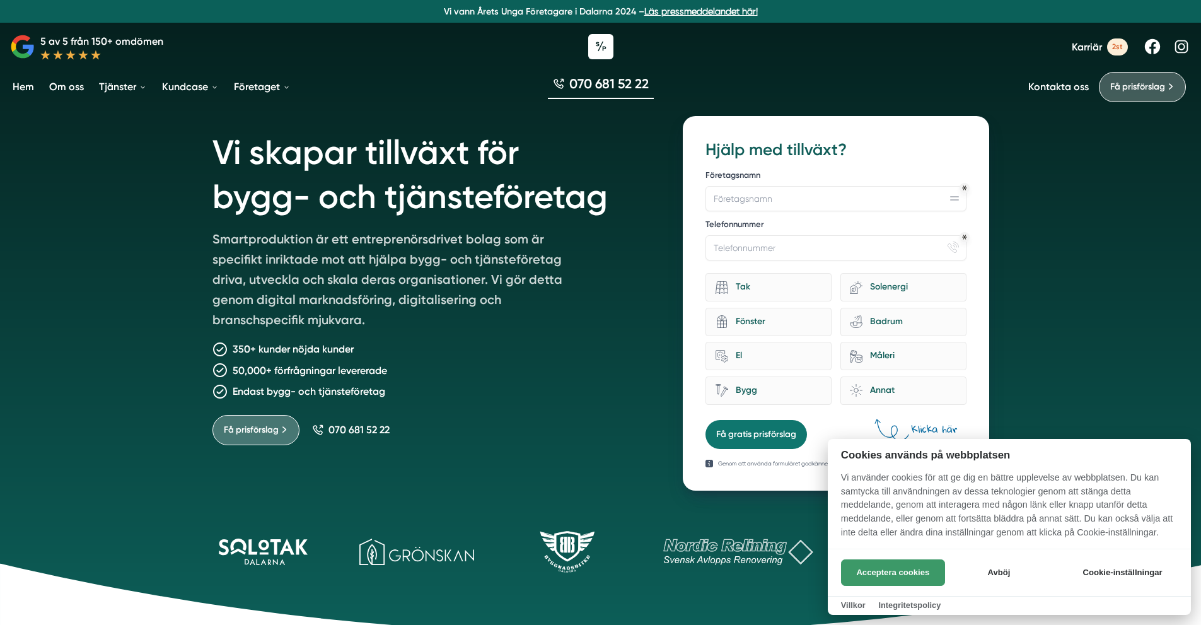
click at [863, 563] on button "Acceptera cookies" at bounding box center [893, 572] width 104 height 26
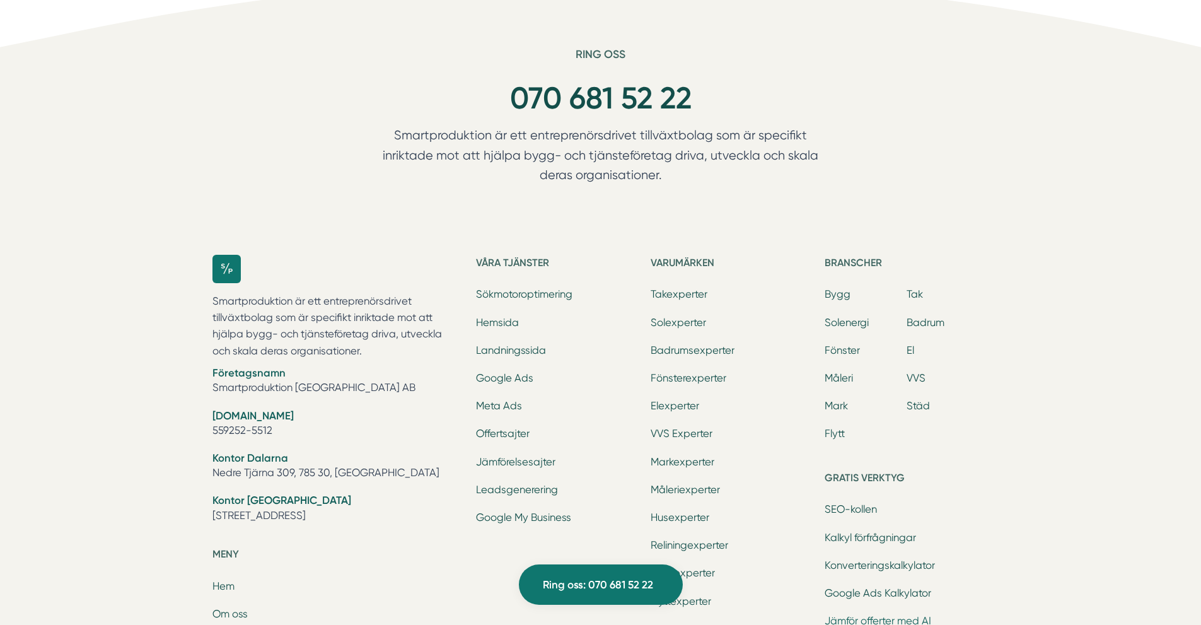
scroll to position [4188, 0]
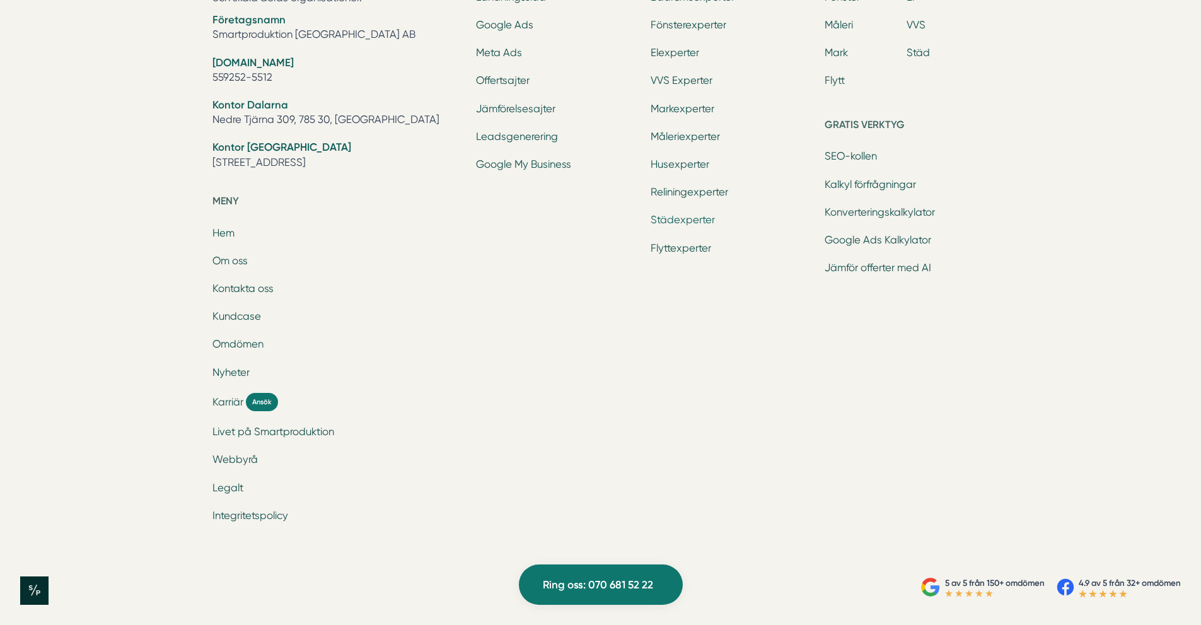
click at [696, 219] on link "Städexperter" at bounding box center [683, 220] width 64 height 12
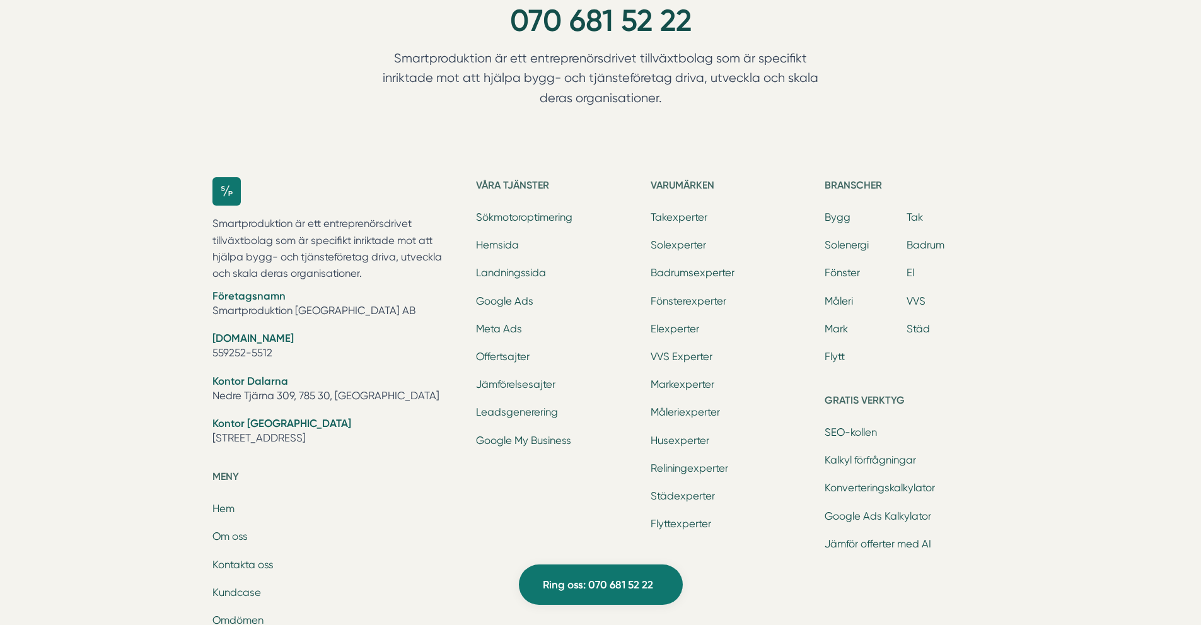
scroll to position [2964, 0]
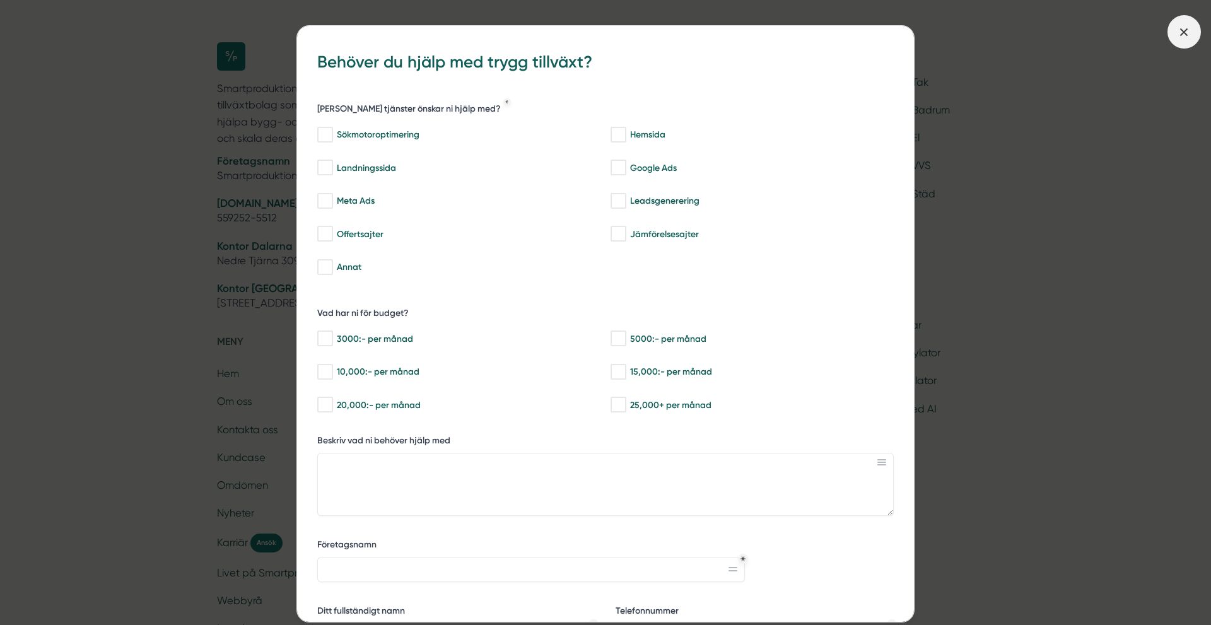
click at [1180, 31] on icon at bounding box center [1184, 32] width 14 height 14
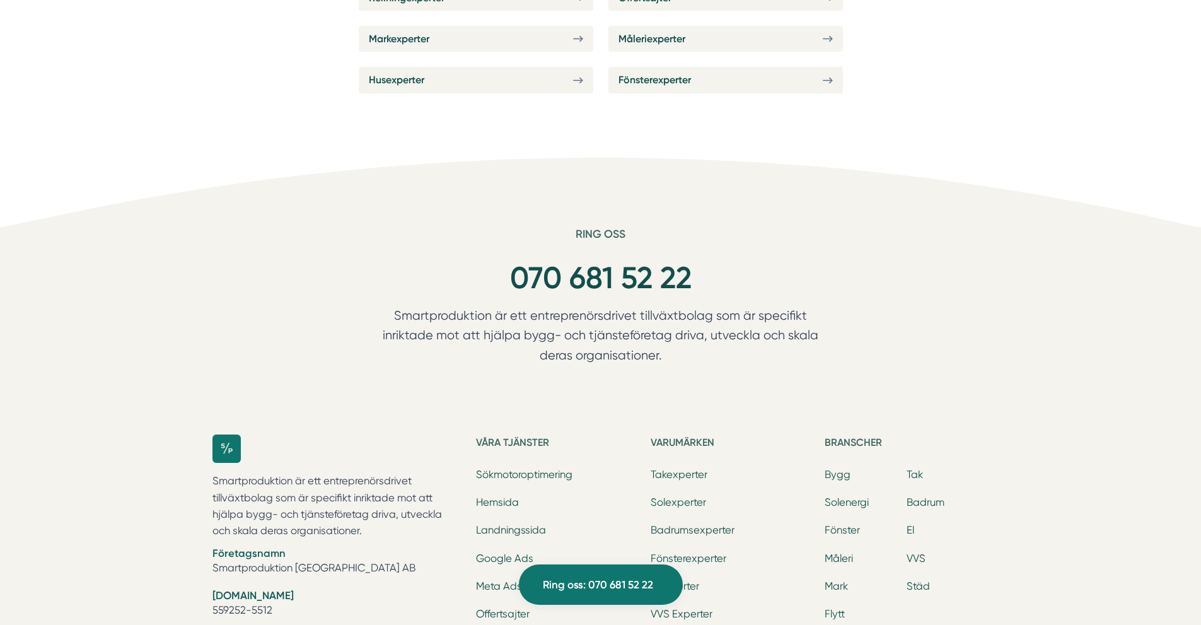
scroll to position [2775, 0]
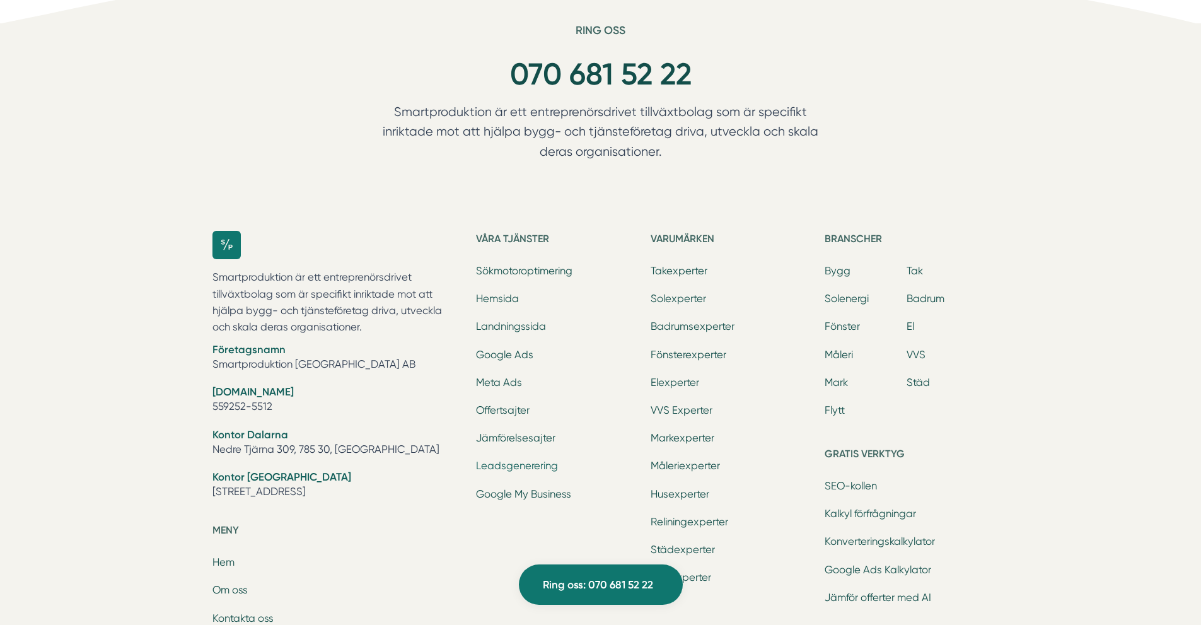
click at [540, 468] on link "Leadsgenerering" at bounding box center [517, 466] width 82 height 12
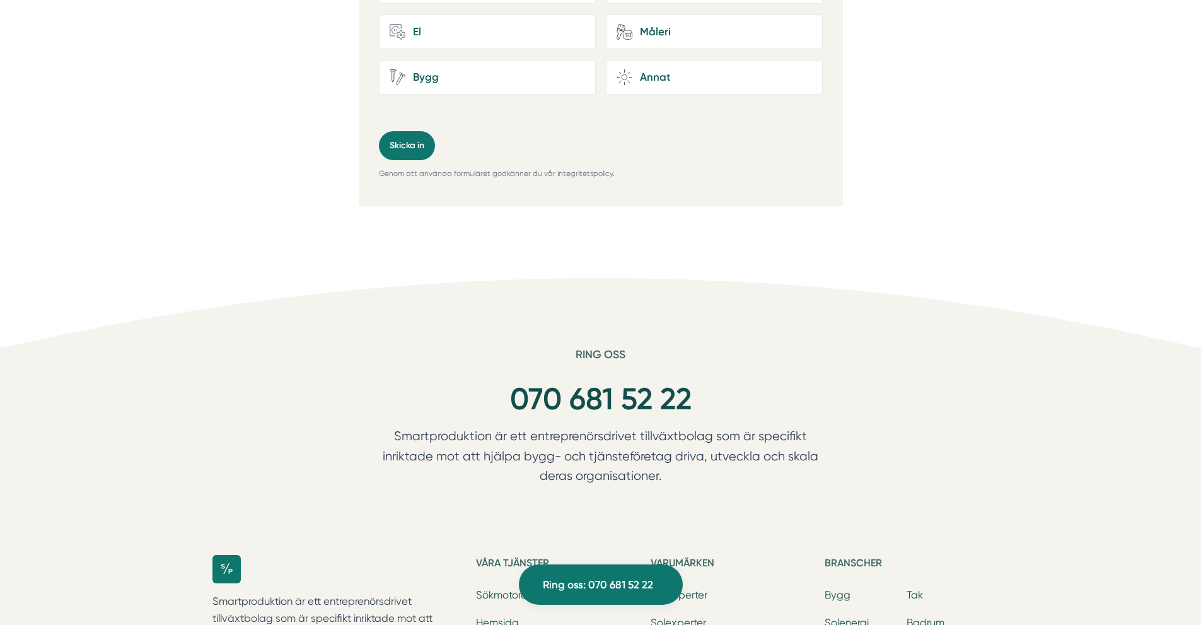
scroll to position [5297, 0]
